Goal: Book appointment/travel/reservation

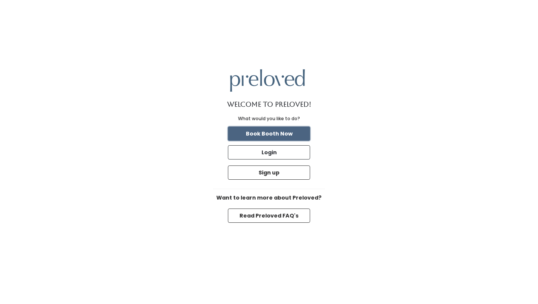
click at [285, 133] on button "Book Booth Now" at bounding box center [269, 133] width 82 height 14
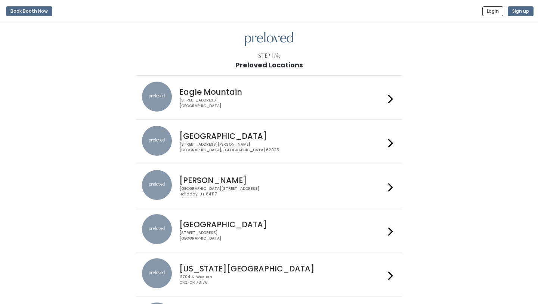
click at [272, 91] on h4 "Eagle Mountain" at bounding box center [282, 92] width 206 height 9
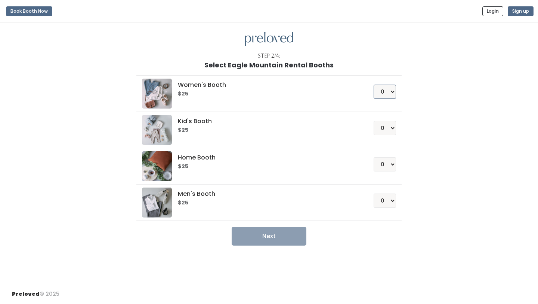
click at [393, 93] on select "0 1 2 3 4" at bounding box center [385, 92] width 22 height 14
select select "1"
click at [374, 85] on select "0 1 2 3 4" at bounding box center [385, 92] width 22 height 14
click at [283, 238] on button "Next" at bounding box center [269, 236] width 75 height 19
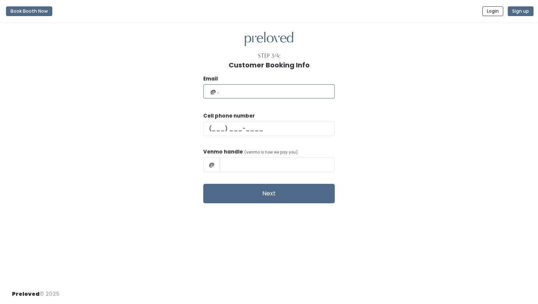
click at [265, 91] on input "text" at bounding box center [269, 91] width 132 height 14
type input "delanie.schmalz@gmail.com"
click at [265, 121] on div "Cell phone number" at bounding box center [269, 127] width 132 height 30
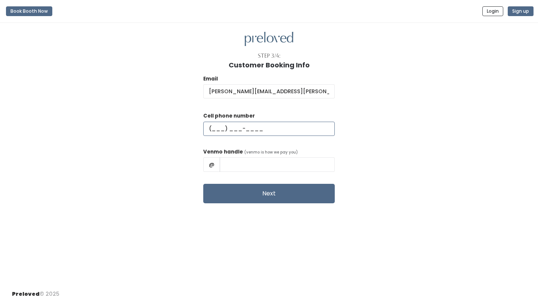
click at [261, 129] on input "text" at bounding box center [269, 129] width 132 height 14
type input "(385) 335-2230"
click at [273, 161] on input "text" at bounding box center [277, 164] width 115 height 14
type input "d"
type input "Delanie-Schmalz"
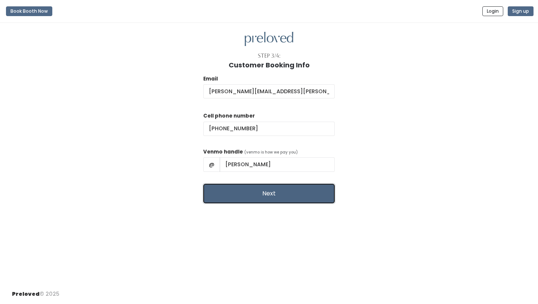
click at [260, 198] on button "Next" at bounding box center [269, 193] width 132 height 19
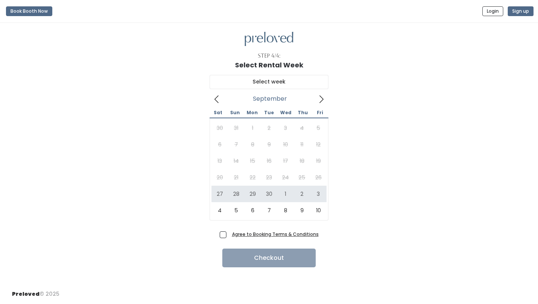
click at [321, 99] on icon at bounding box center [321, 99] width 8 height 8
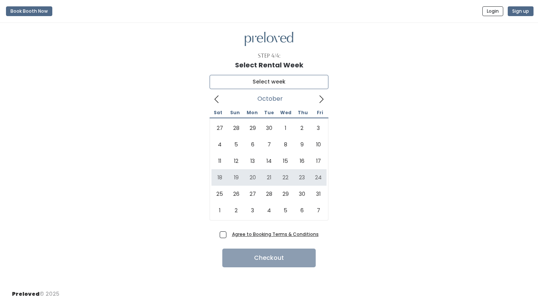
type input "[DATE] to [DATE]"
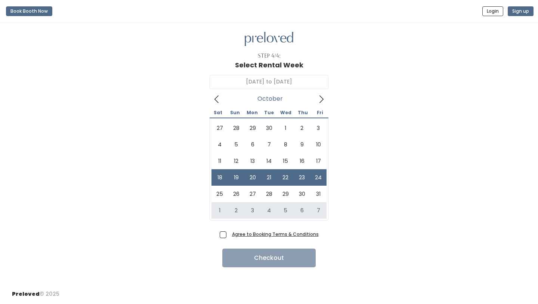
click at [229, 234] on span "Agree to Booking Terms & Conditions" at bounding box center [274, 233] width 90 height 7
click at [229, 234] on input "Agree to Booking Terms & Conditions" at bounding box center [231, 232] width 5 height 5
checkbox input "true"
click at [240, 256] on button "Checkout" at bounding box center [268, 257] width 93 height 19
